Goal: Transaction & Acquisition: Subscribe to service/newsletter

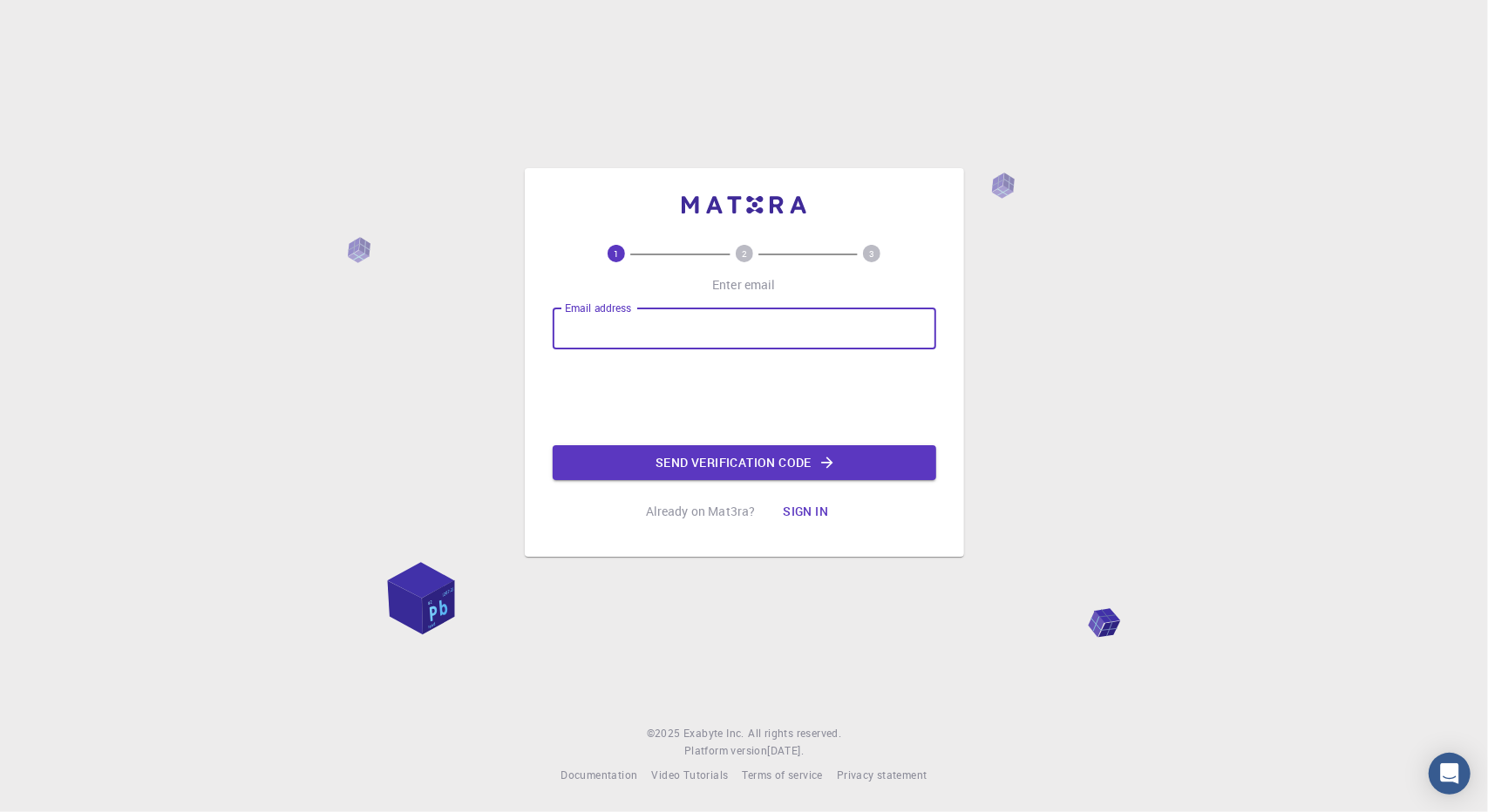
drag, startPoint x: 0, startPoint y: 0, endPoint x: 745, endPoint y: 339, distance: 818.5
click at [745, 339] on input "Email address" at bounding box center [744, 329] width 383 height 42
type input "[EMAIL_ADDRESS][DOMAIN_NAME]"
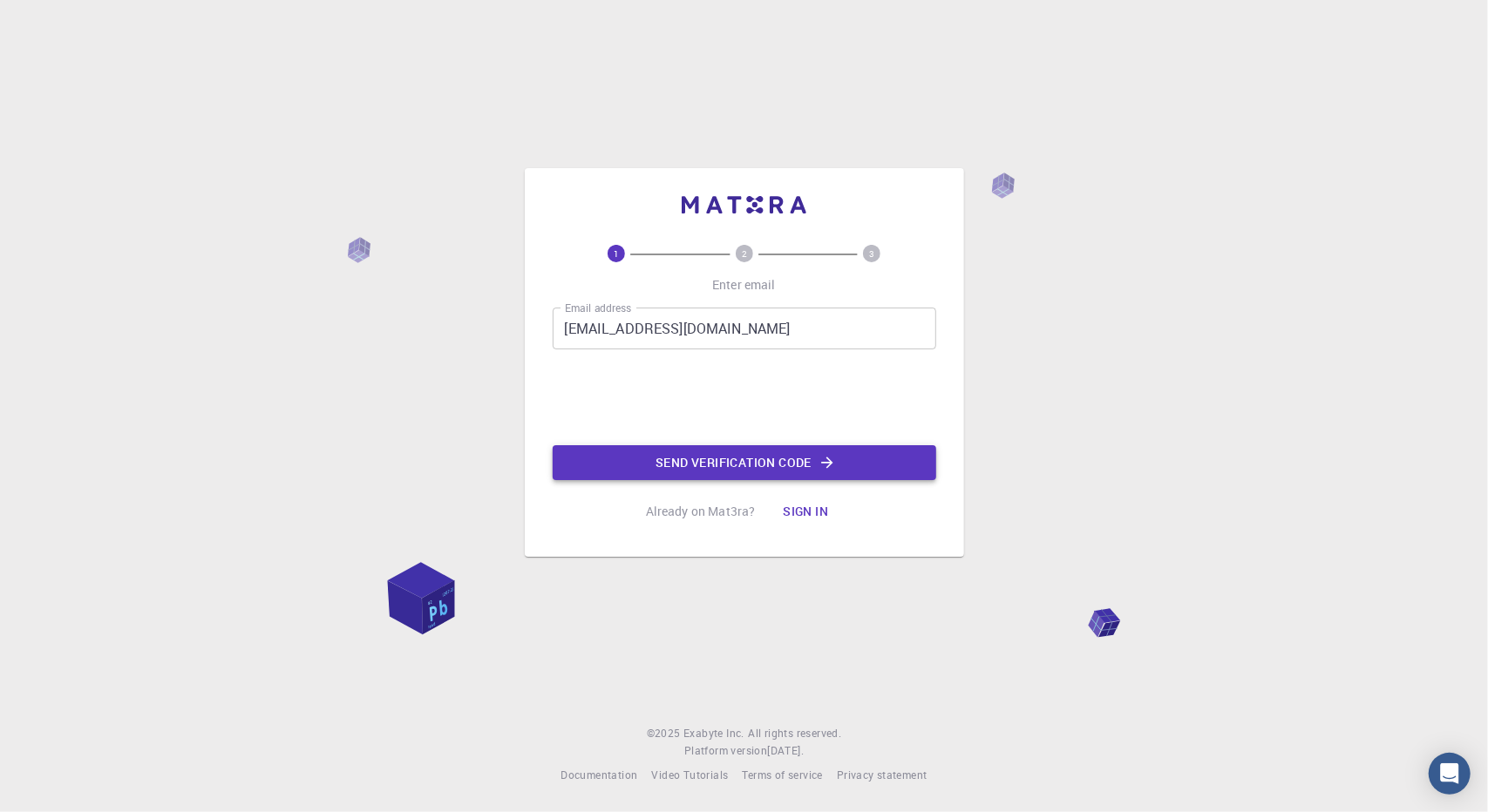
click at [862, 471] on button "Send verification code" at bounding box center [744, 463] width 383 height 35
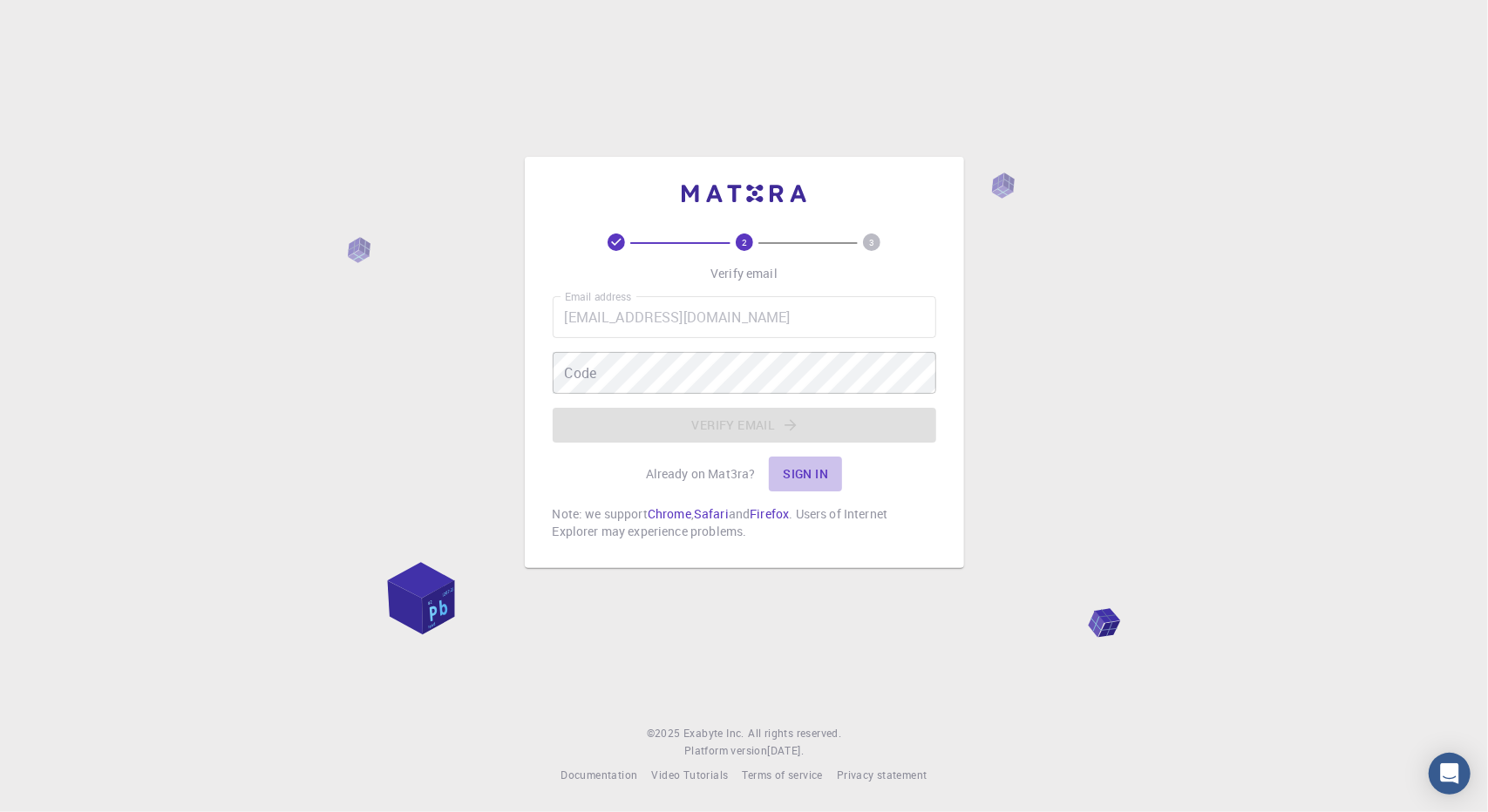
click at [814, 475] on button "Sign in" at bounding box center [806, 475] width 73 height 35
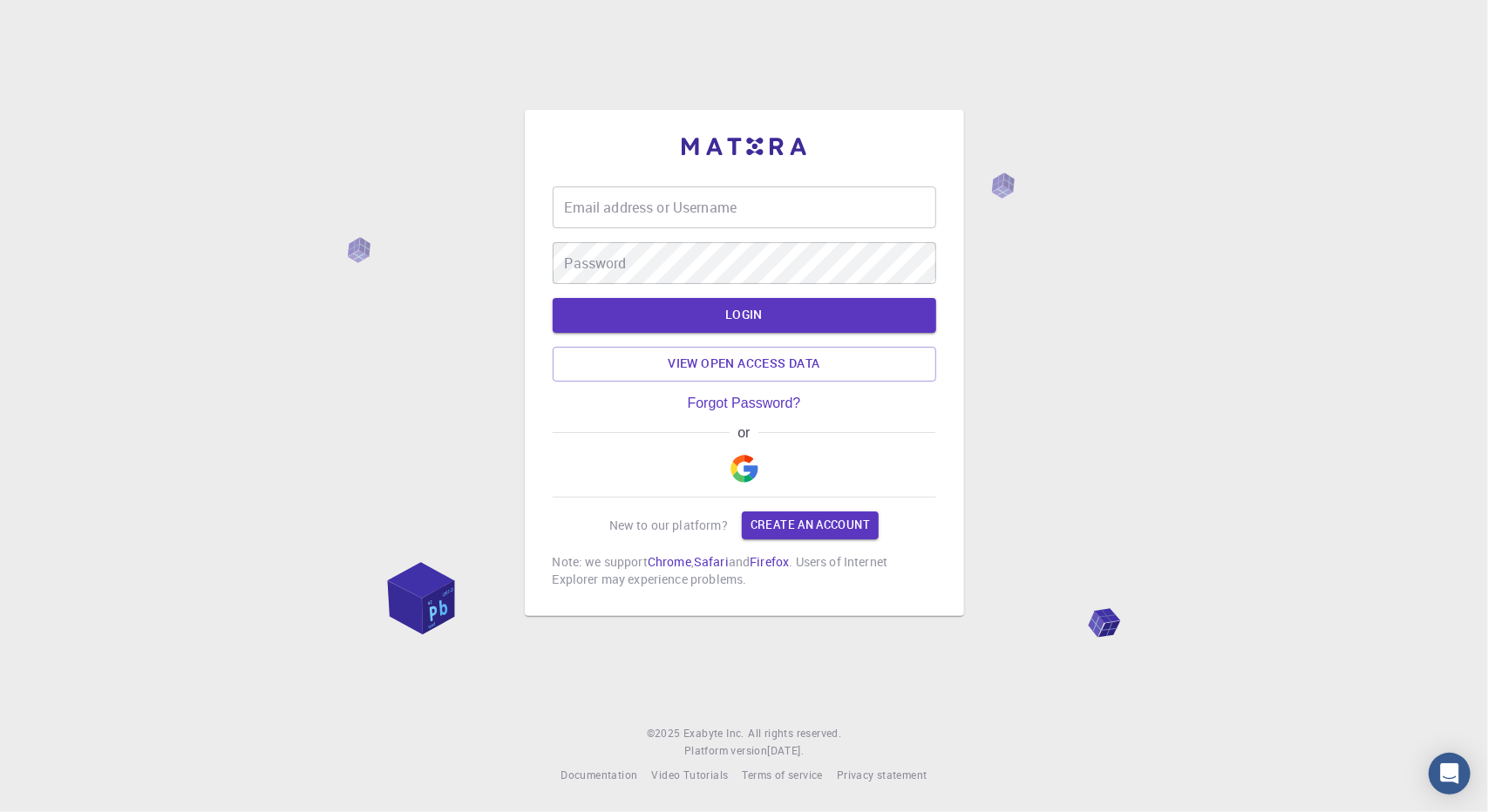
click at [660, 205] on input "Email address or Username" at bounding box center [744, 208] width 383 height 42
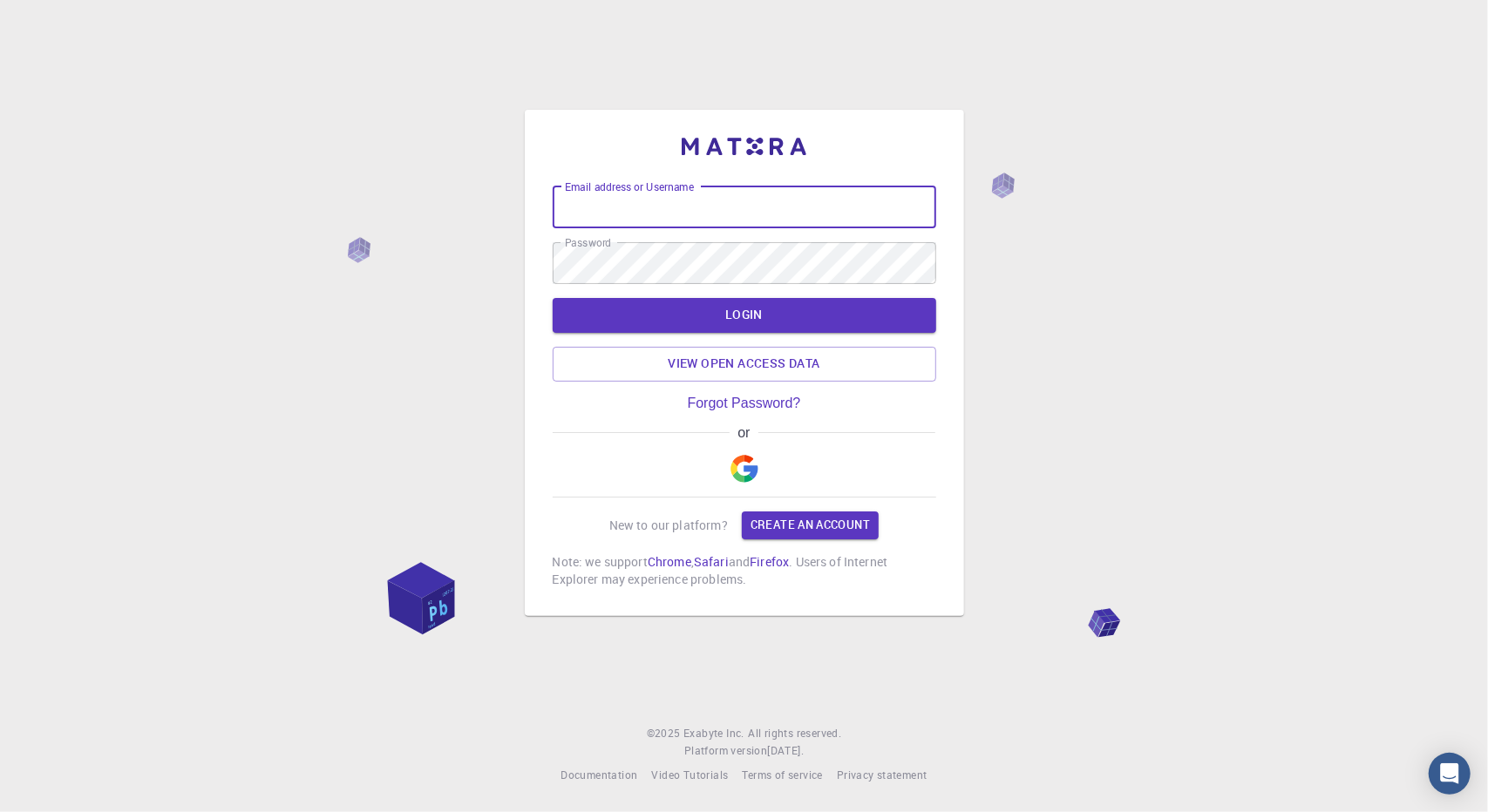
click at [626, 201] on input "Email address or Username" at bounding box center [744, 208] width 383 height 42
type input "[EMAIL_ADDRESS][DOMAIN_NAME]"
click at [768, 311] on button "LOGIN" at bounding box center [744, 315] width 383 height 35
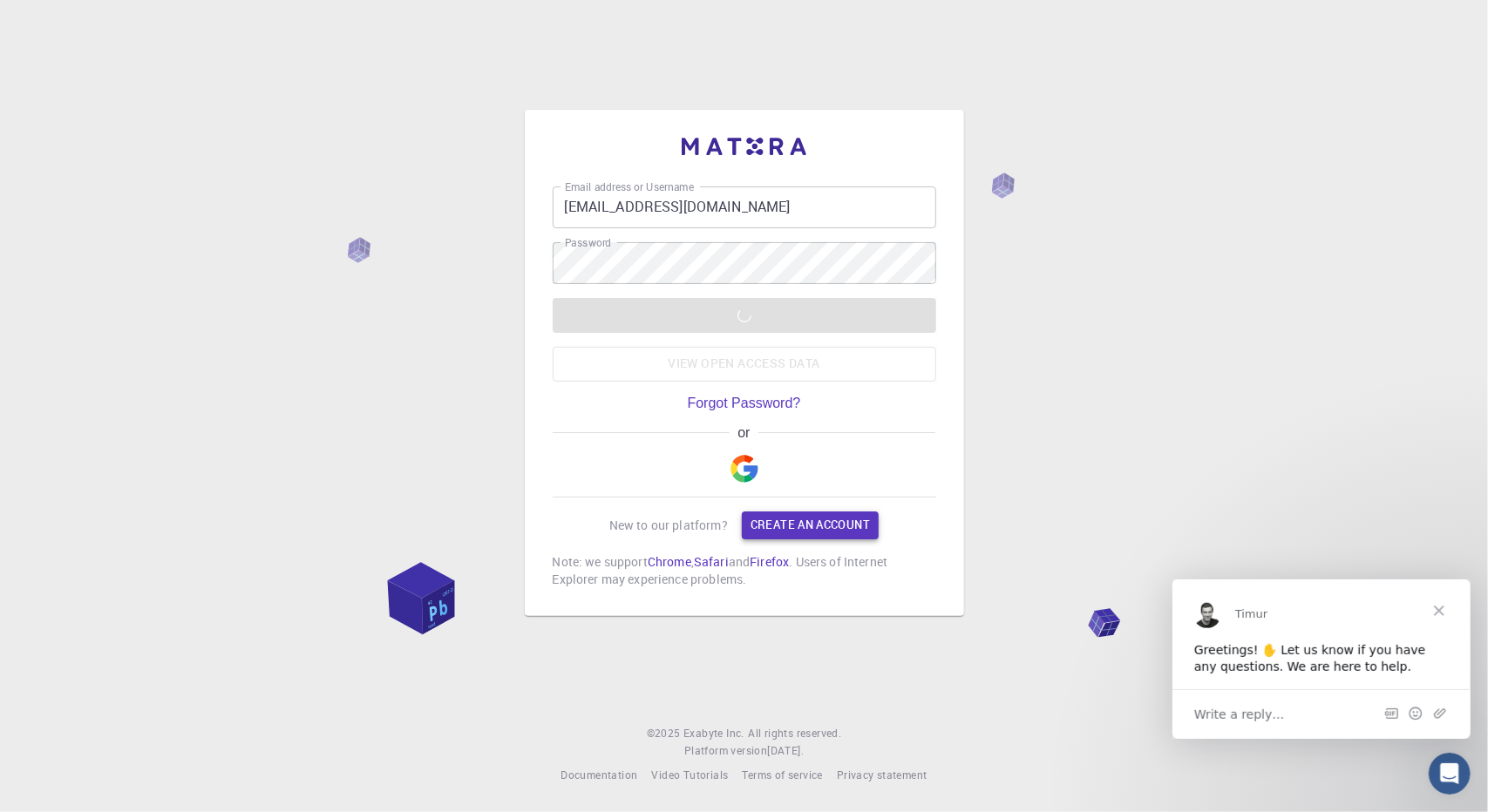
click at [830, 523] on link "Create an account" at bounding box center [810, 526] width 137 height 28
